Goal: Transaction & Acquisition: Purchase product/service

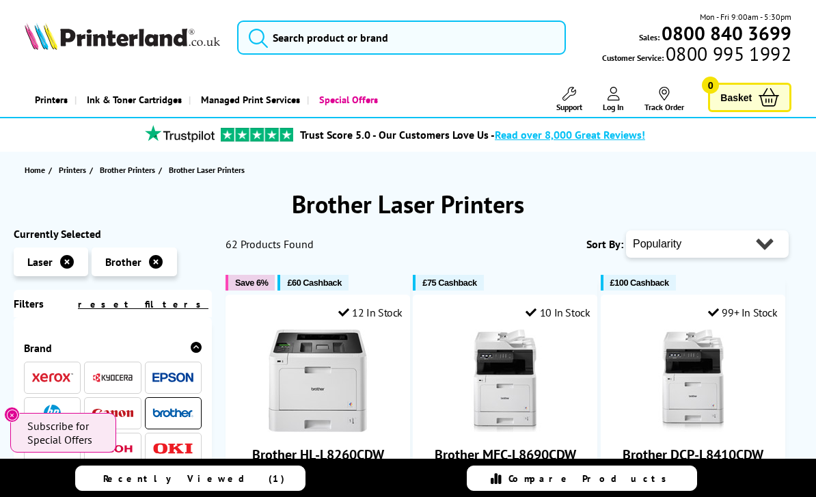
click at [761, 250] on select "Popularity Rating Price - Low to High Price - High to Low Running Costs - Low t…" at bounding box center [707, 243] width 163 height 27
select select "Price Ascending"
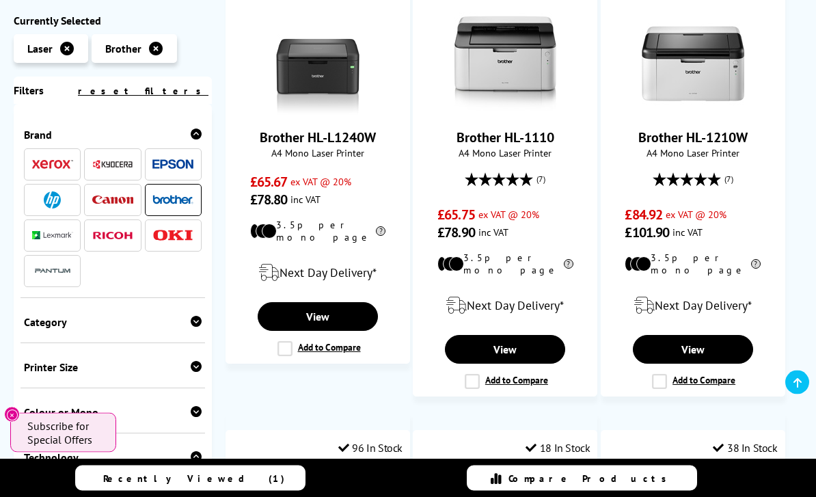
scroll to position [291, 0]
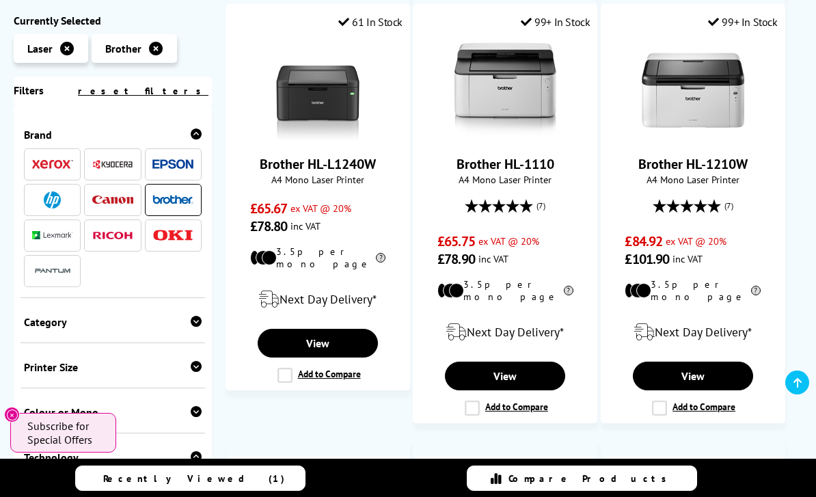
click at [336, 170] on link "Brother HL-L1240W" at bounding box center [318, 164] width 116 height 18
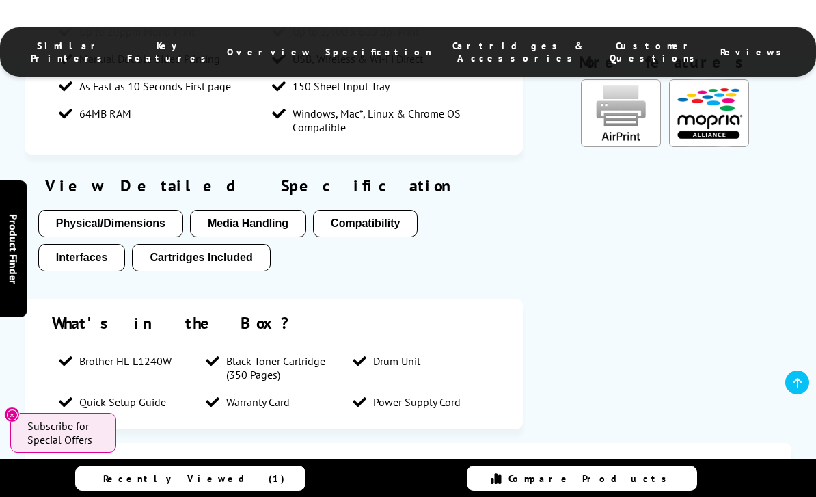
scroll to position [1707, 0]
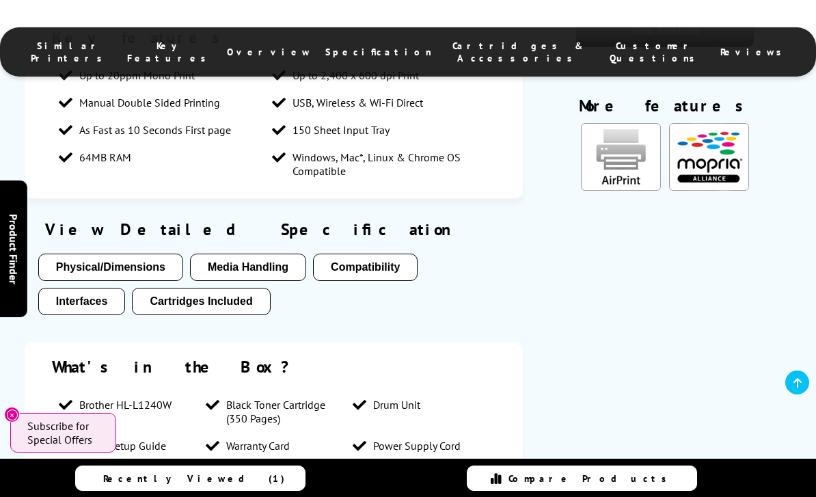
click at [221, 288] on button "Cartridges Included" at bounding box center [201, 301] width 138 height 27
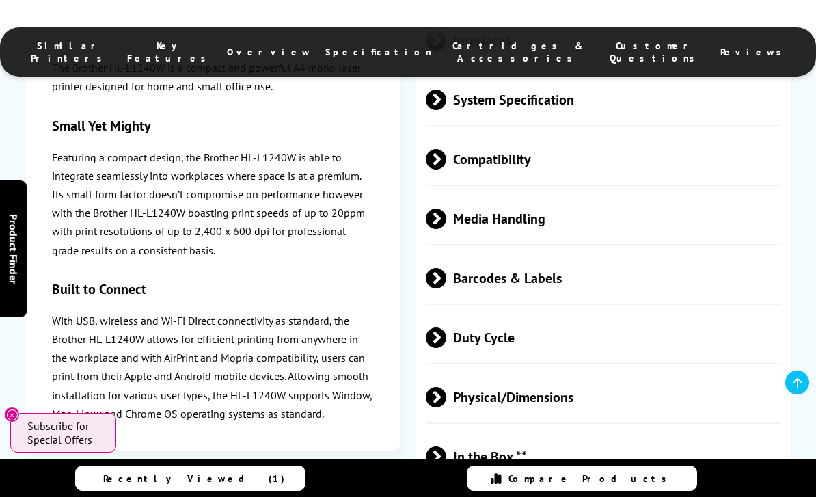
scroll to position [2677, 0]
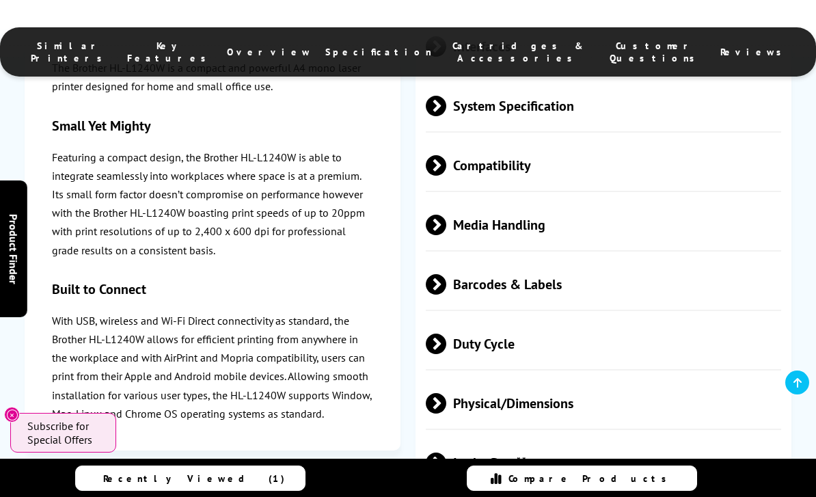
click at [299, 407] on p "With USB, wireless and Wi-Fi Direct connectivity as standard, the Brother HL-L1…" at bounding box center [212, 367] width 321 height 111
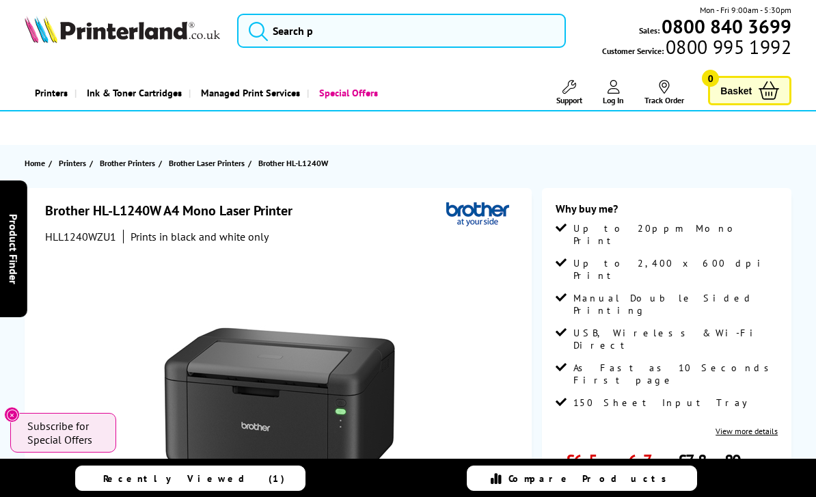
scroll to position [0, 0]
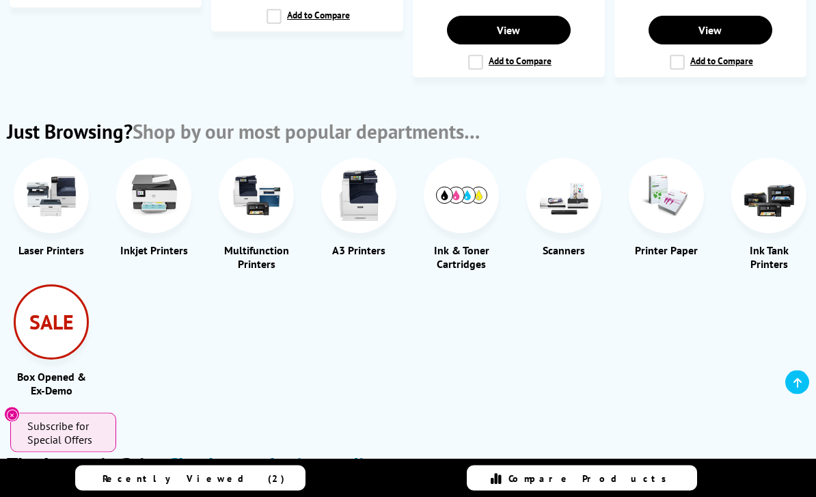
scroll to position [1553, 0]
click at [37, 330] on div "SALE" at bounding box center [51, 321] width 75 height 75
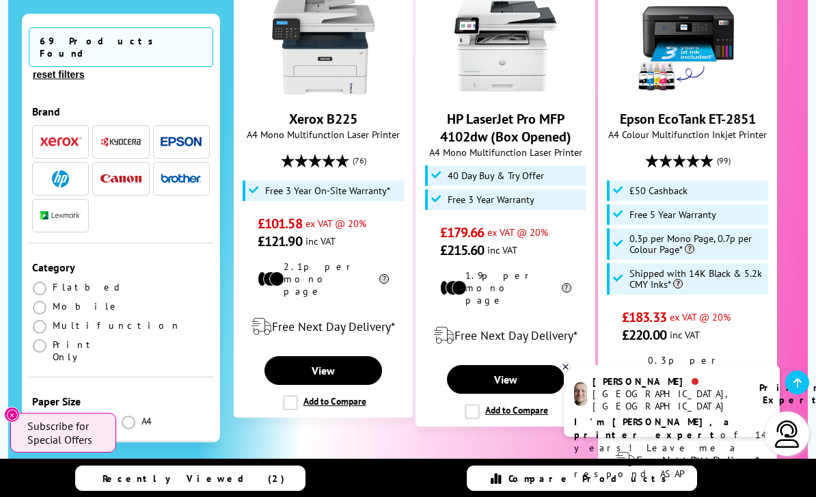
scroll to position [2361, 0]
click at [188, 174] on img "button" at bounding box center [181, 179] width 41 height 10
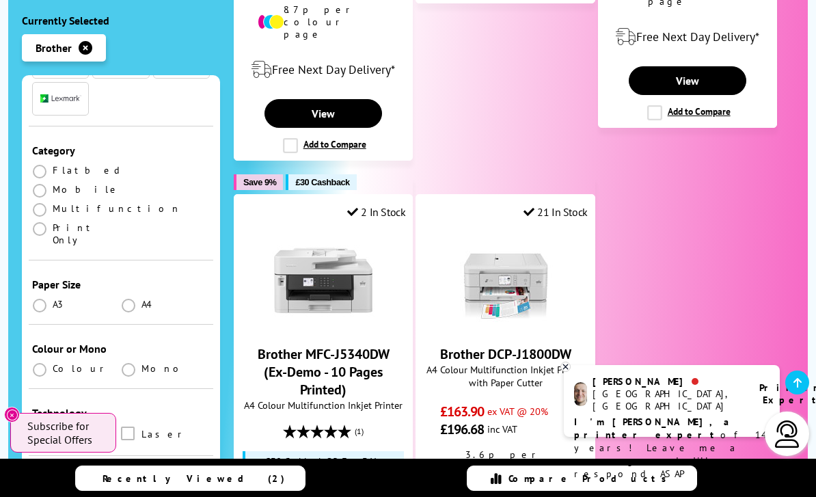
scroll to position [187, 0]
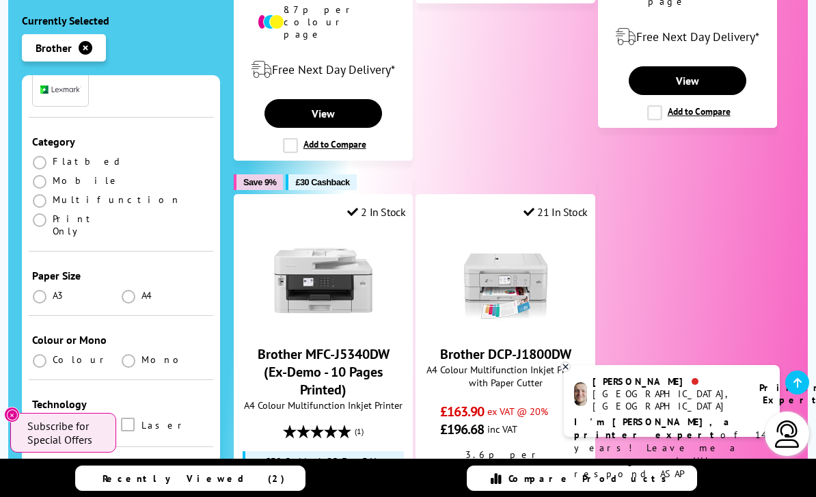
click at [137, 418] on label at bounding box center [129, 425] width 17 height 15
click at [141, 420] on input "checkbox" at bounding box center [141, 420] width 0 height 0
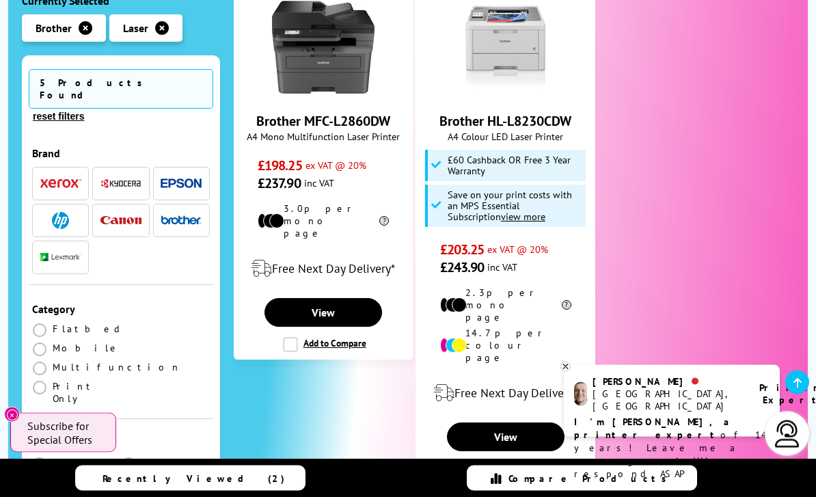
scroll to position [1053, 0]
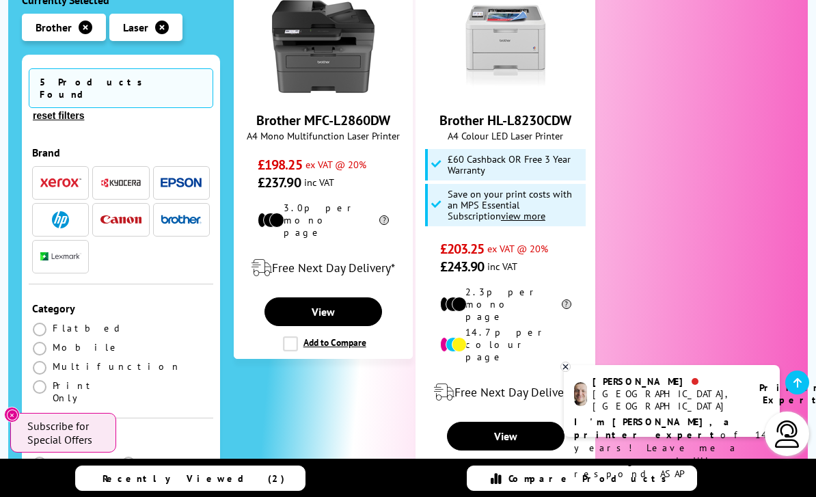
click at [522, 422] on link "View" at bounding box center [506, 436] width 118 height 29
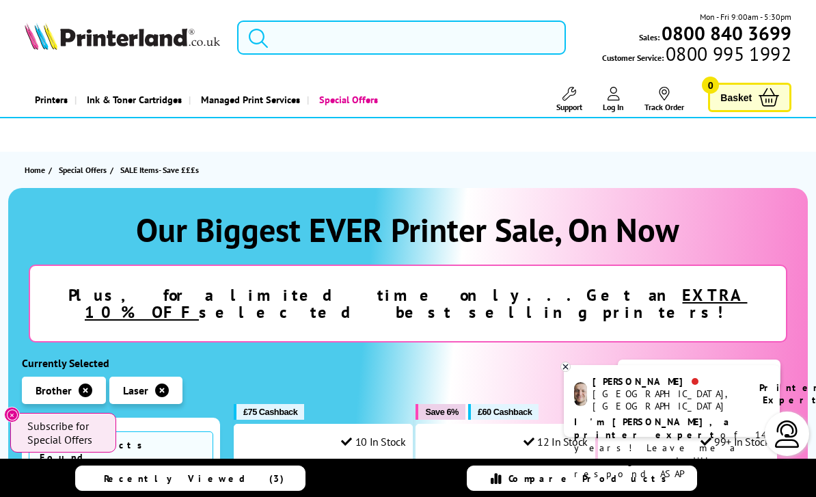
click at [94, 170] on span "Special Offers" at bounding box center [83, 170] width 48 height 14
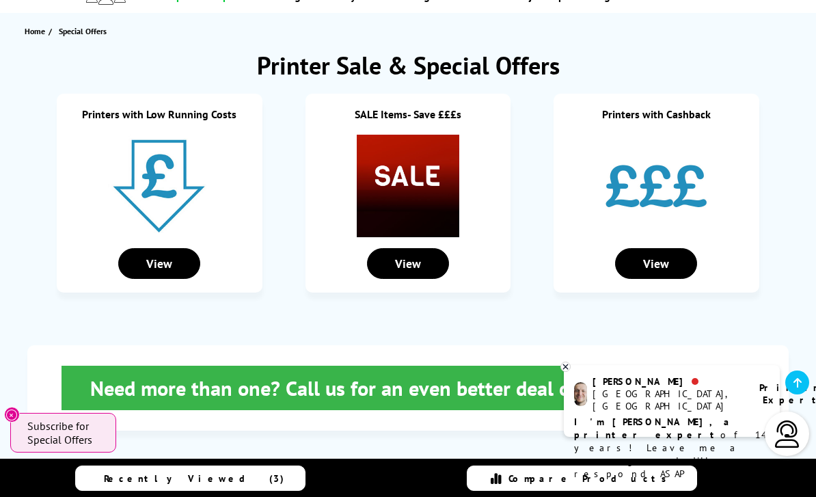
scroll to position [139, 0]
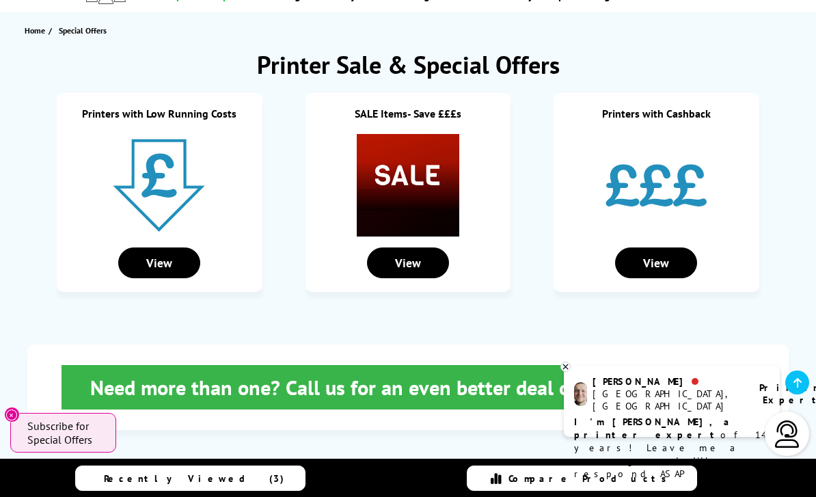
click at [400, 267] on div "View" at bounding box center [408, 262] width 82 height 31
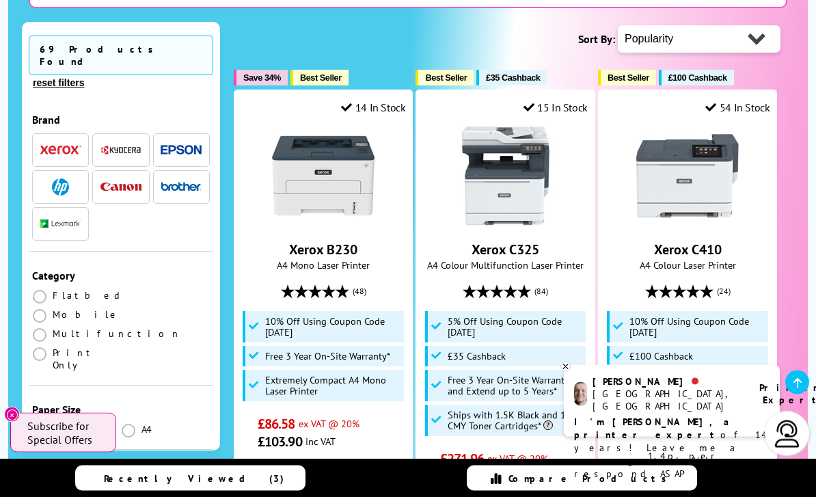
scroll to position [336, 0]
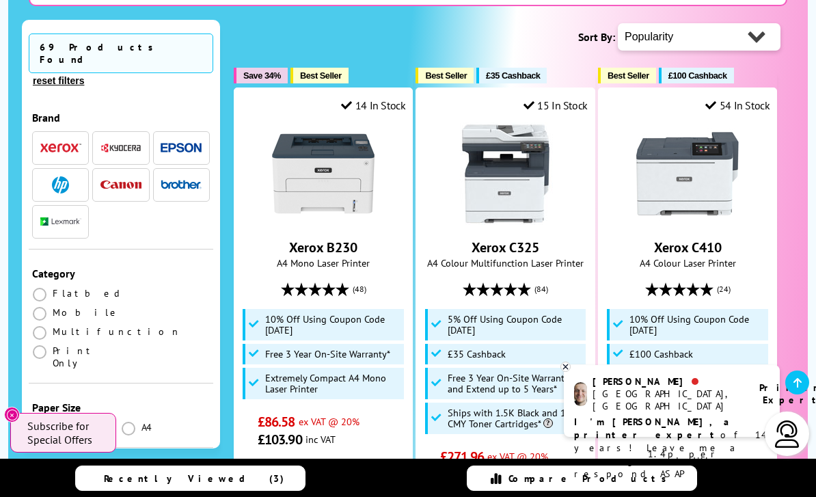
click at [185, 180] on img "button" at bounding box center [181, 185] width 41 height 10
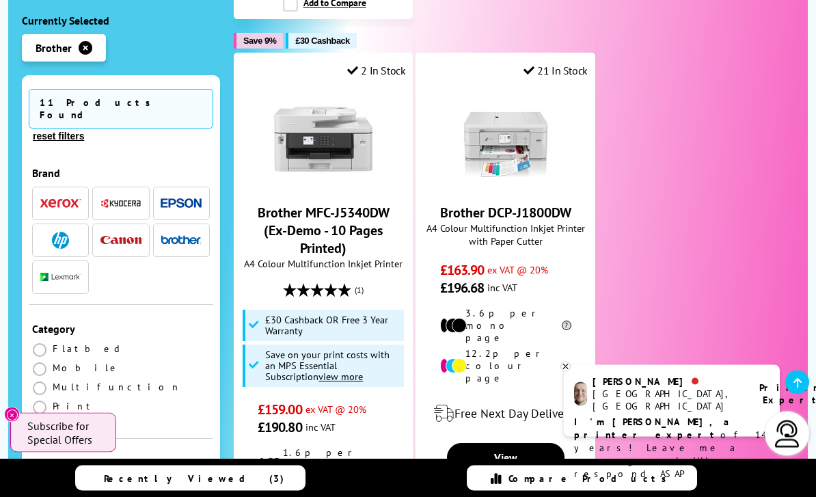
scroll to position [2138, 0]
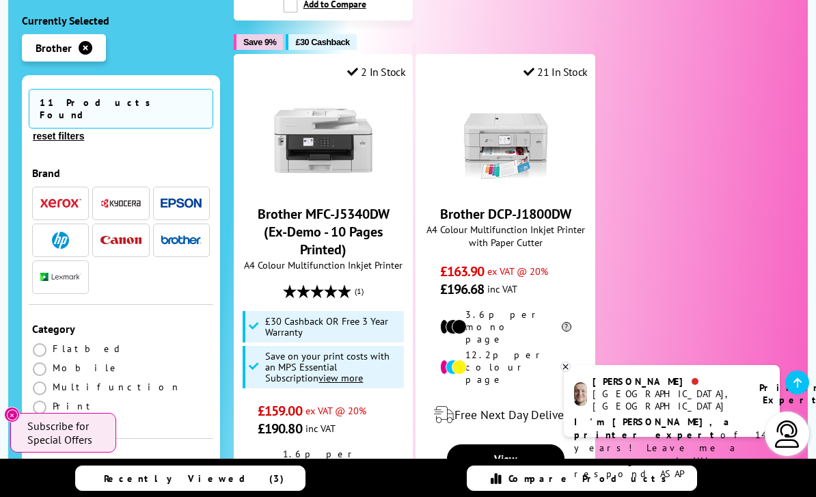
click at [325, 205] on link "Brother MFC-J5340DW (Ex-Demo - 10 Pages Printed)" at bounding box center [324, 231] width 132 height 53
